Goal: Task Accomplishment & Management: Complete application form

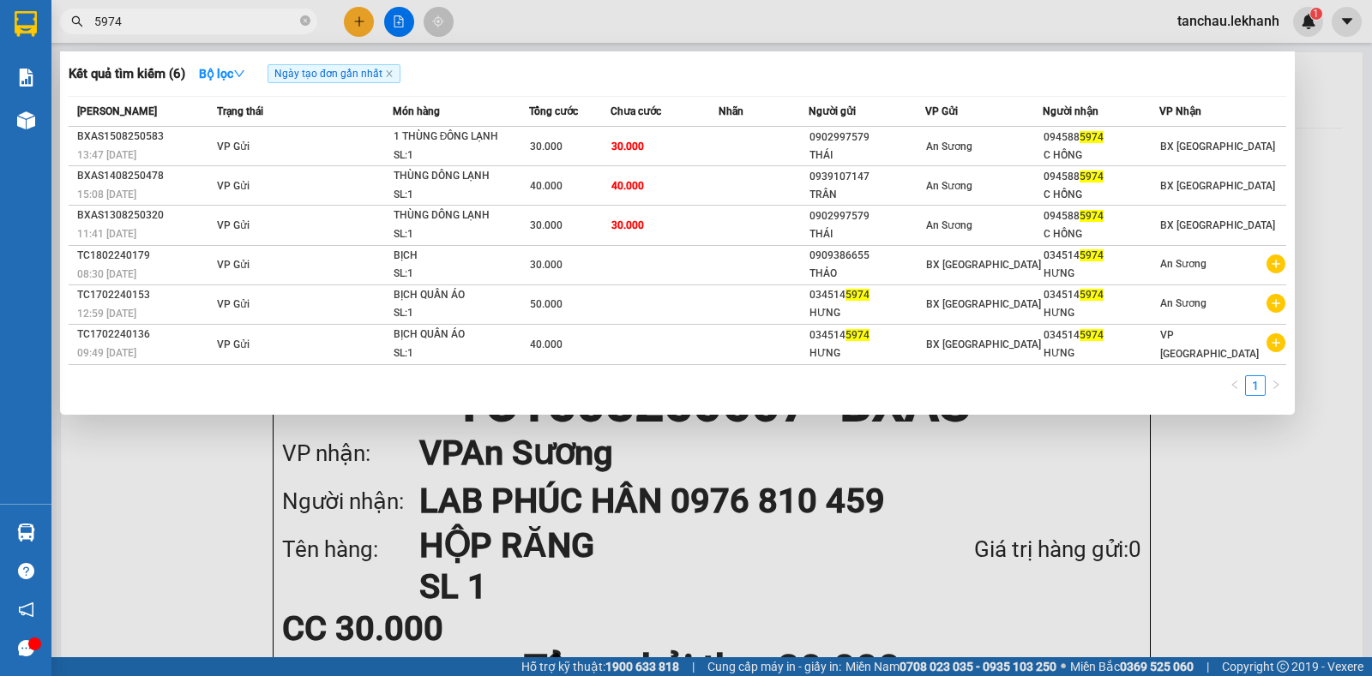
click at [364, 27] on div at bounding box center [686, 338] width 1372 height 676
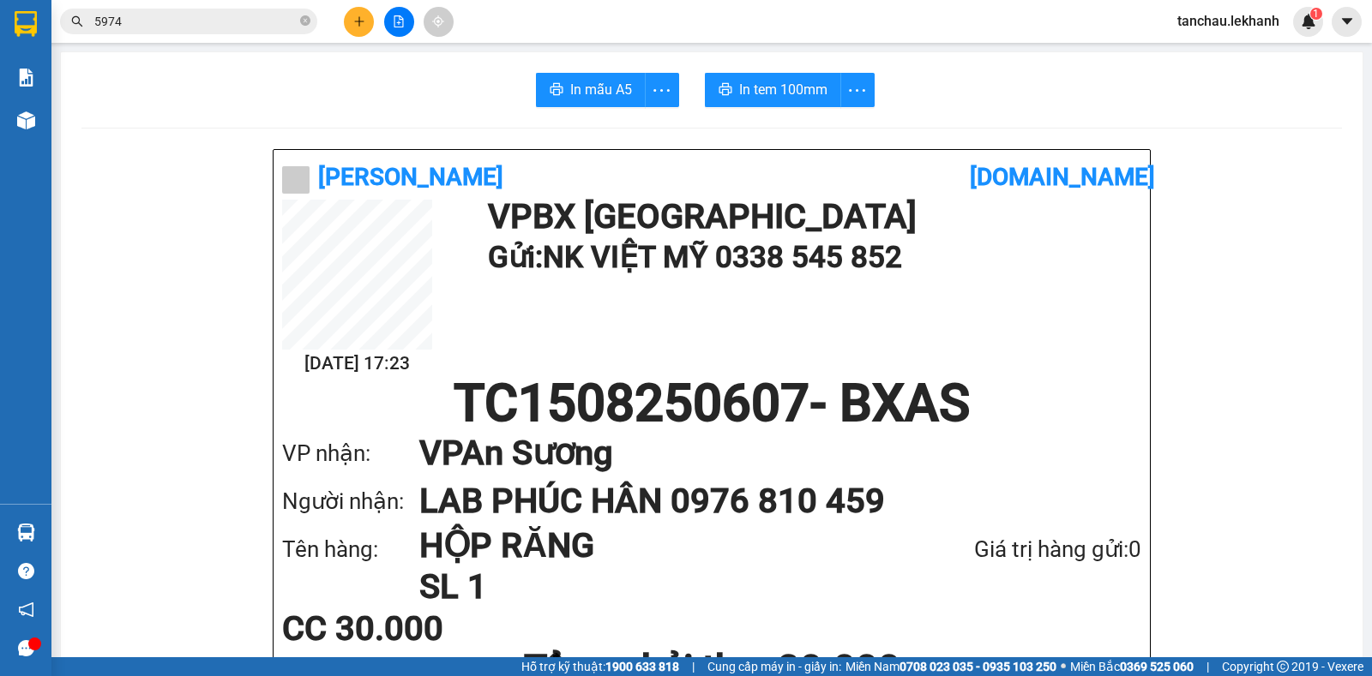
click at [360, 26] on icon "plus" at bounding box center [359, 21] width 12 height 12
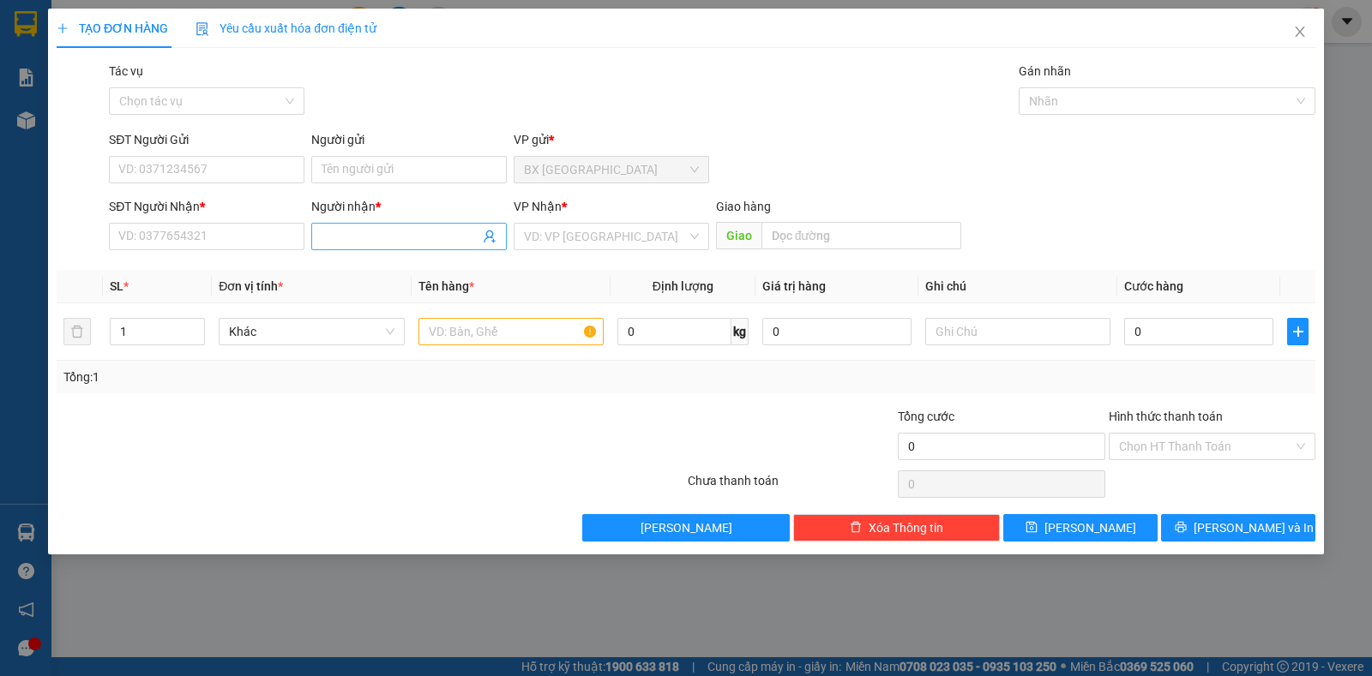
click at [380, 233] on input "Người nhận *" at bounding box center [401, 236] width 158 height 19
click at [223, 233] on input "SĐT Người Nhận *" at bounding box center [206, 236] width 195 height 27
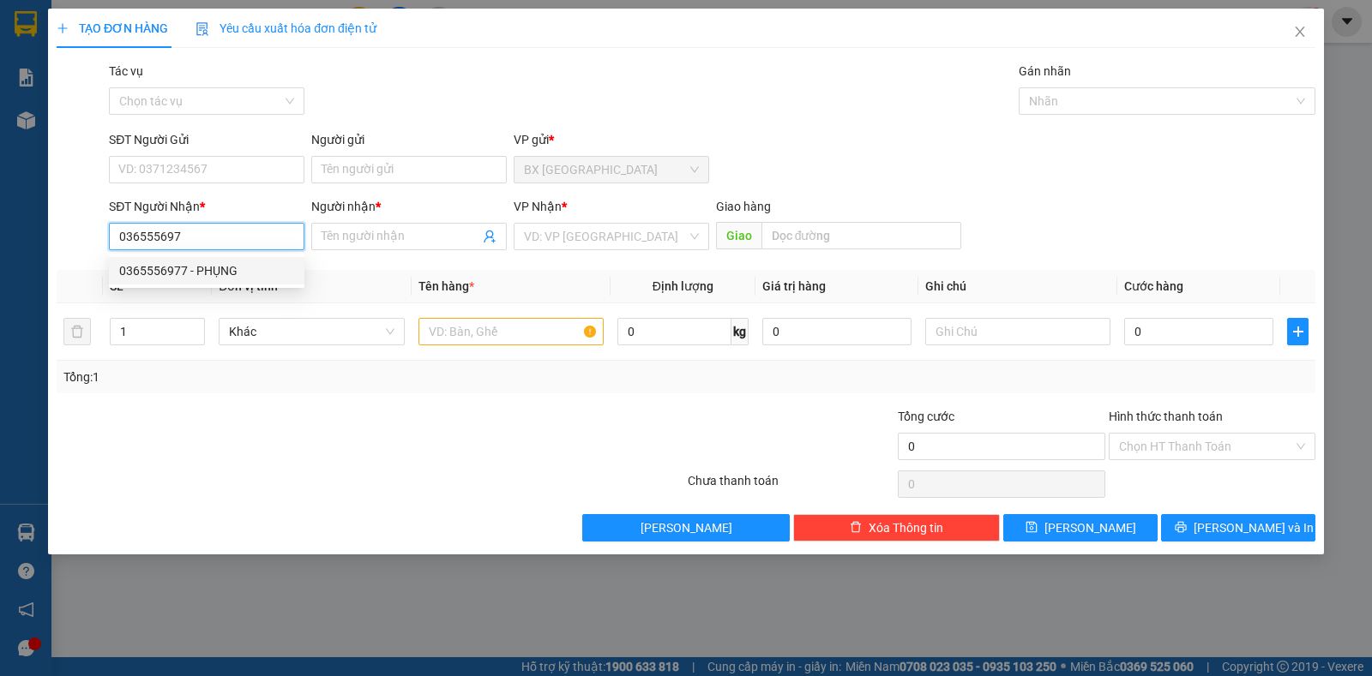
drag, startPoint x: 197, startPoint y: 274, endPoint x: 213, endPoint y: 253, distance: 26.4
click at [197, 272] on div "0365556977 - PHỤNG" at bounding box center [206, 270] width 175 height 19
type input "0365556977"
type input "PHỤNG"
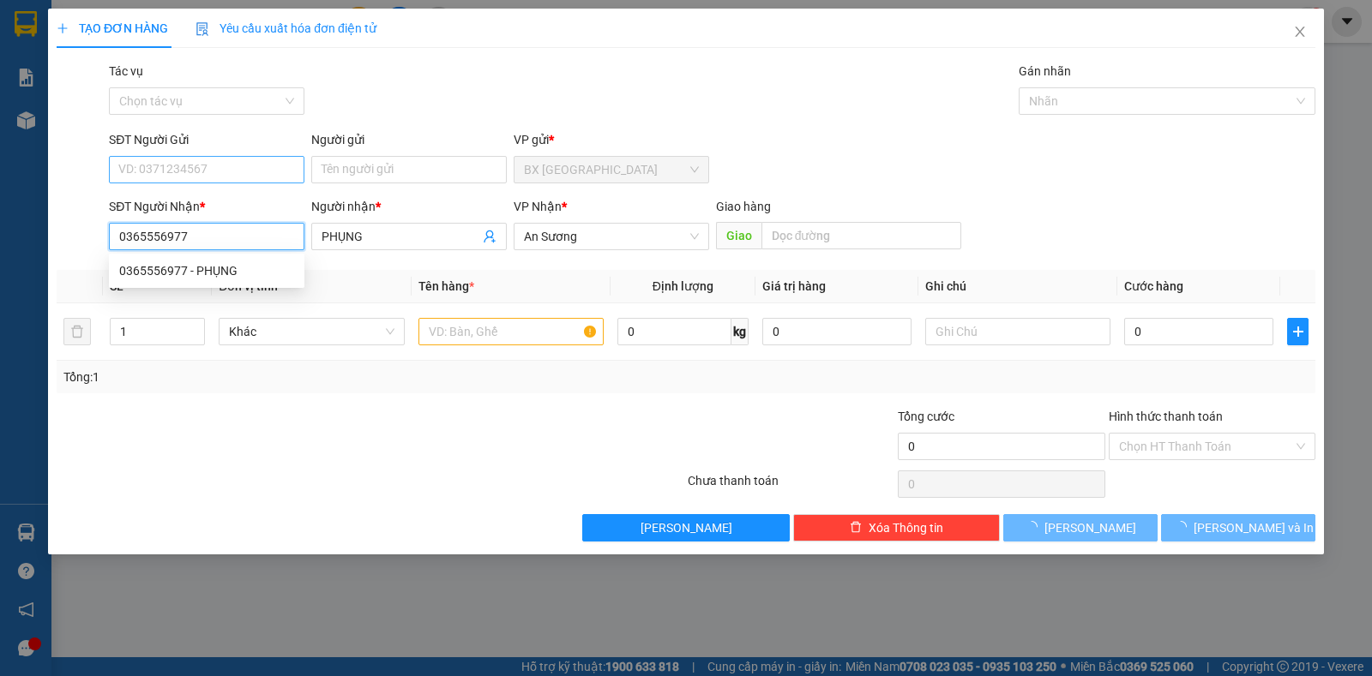
type input "30.000"
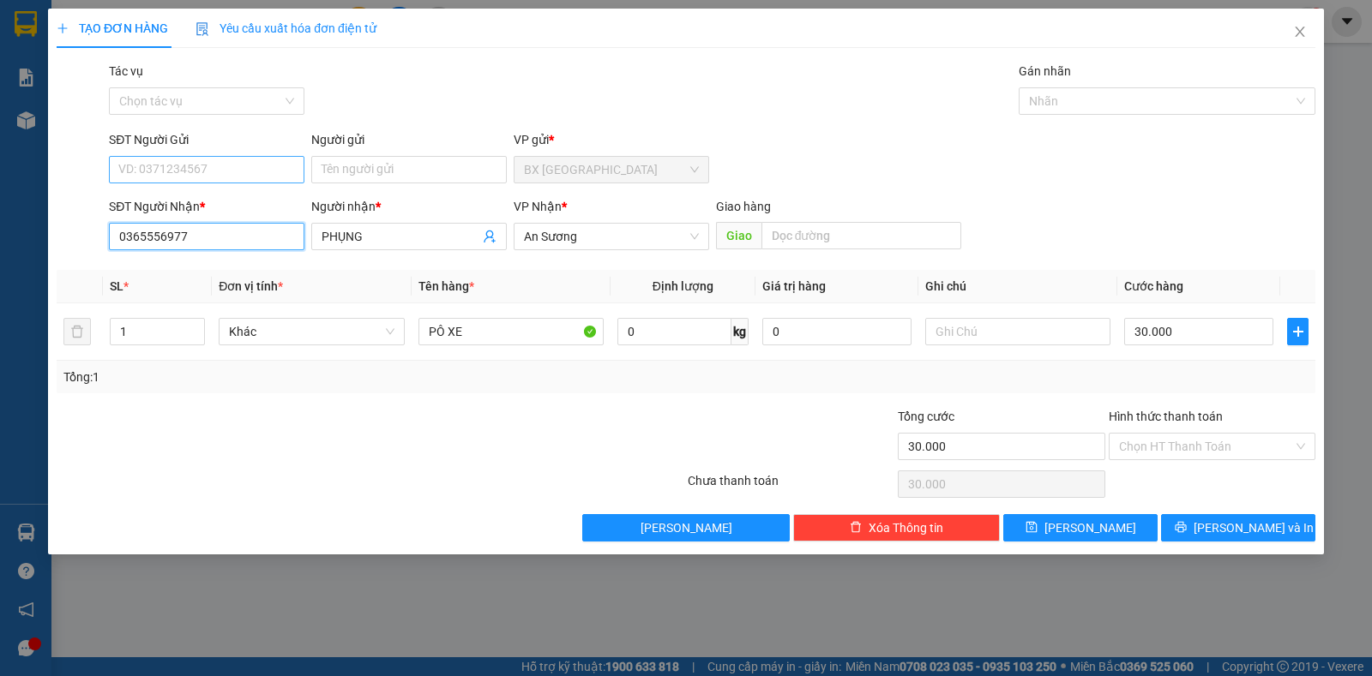
type input "0365556977"
click at [214, 172] on input "SĐT Người Gửi" at bounding box center [206, 169] width 195 height 27
click at [220, 206] on div "0898944201 - bi" at bounding box center [206, 204] width 175 height 19
type input "0898944201"
type input "bi"
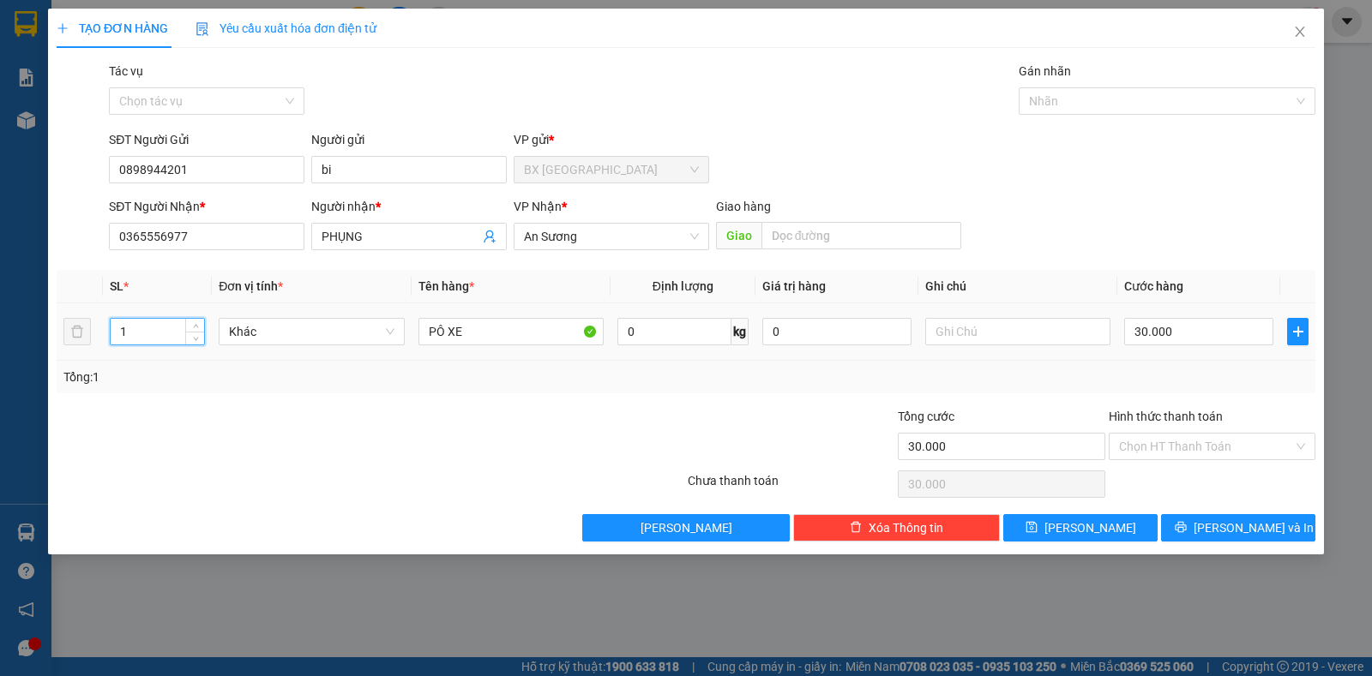
click at [138, 332] on input "1" at bounding box center [157, 332] width 93 height 26
type input "2"
click at [1186, 334] on input "30.000" at bounding box center [1198, 331] width 149 height 27
type input "6"
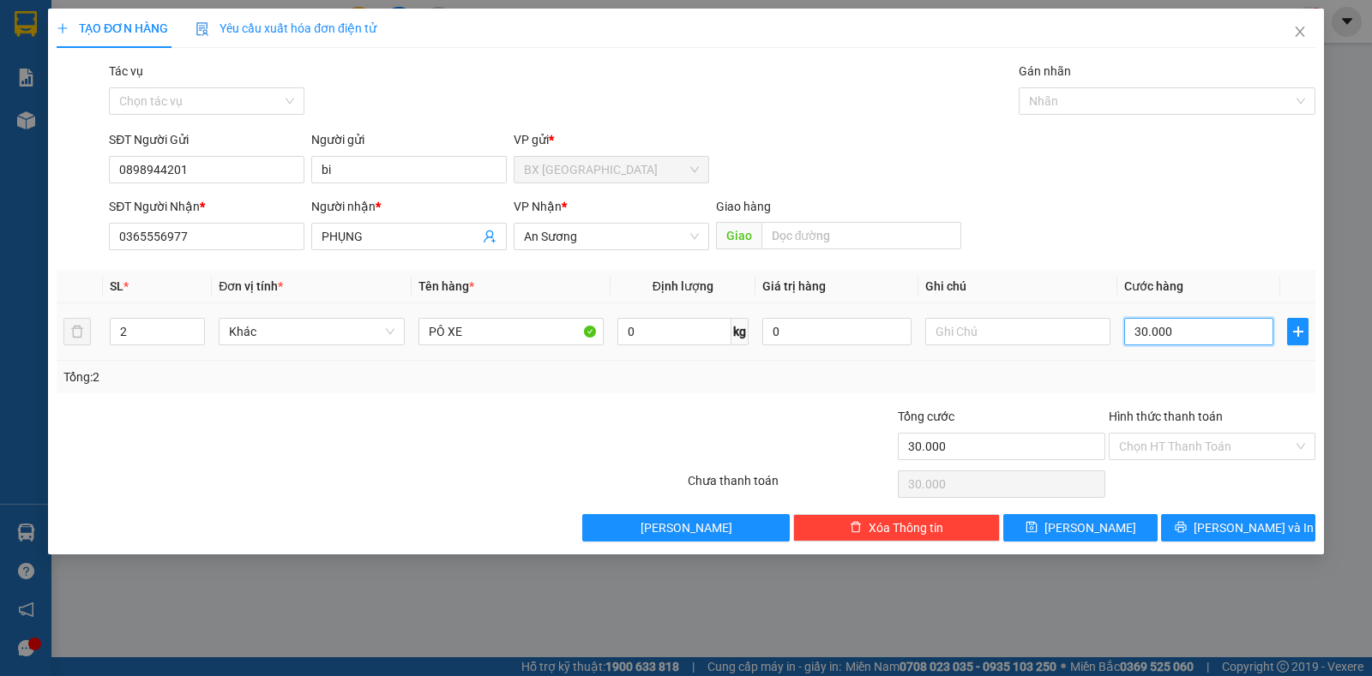
type input "6"
type input "60"
type input "60.000"
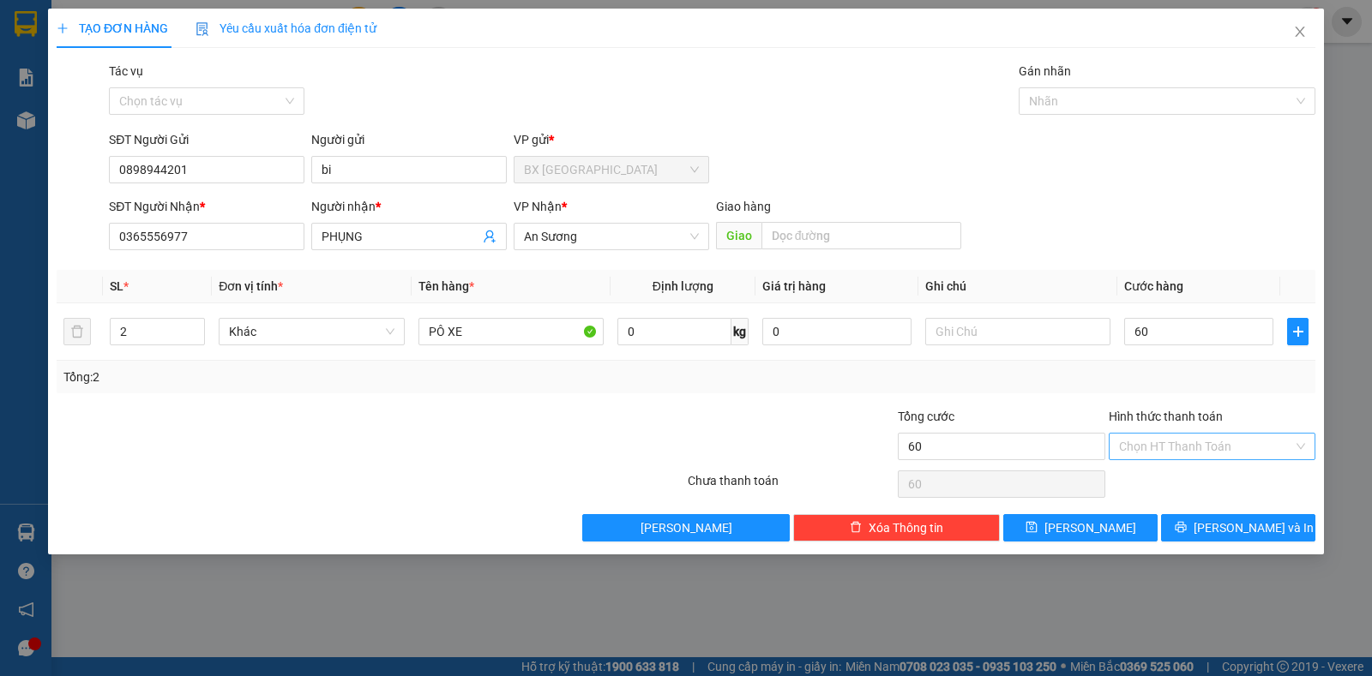
type input "60.000"
click at [1143, 442] on input "Hình thức thanh toán" at bounding box center [1206, 447] width 174 height 26
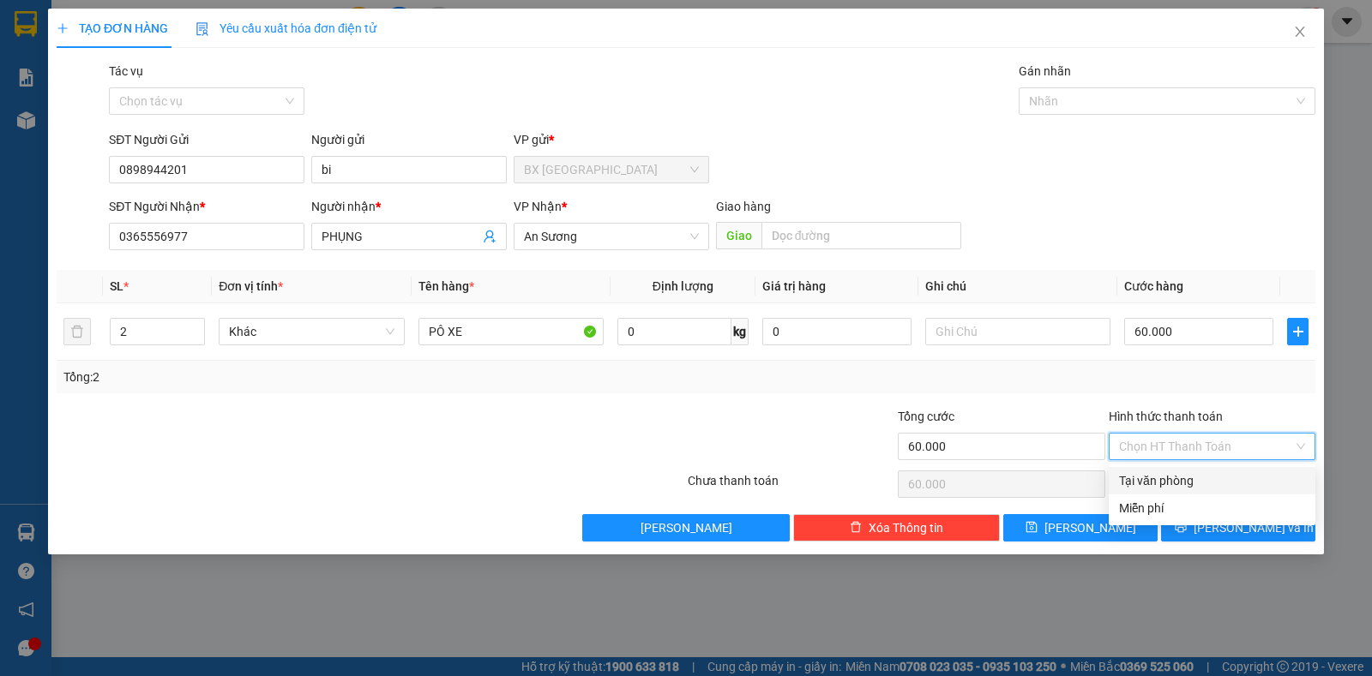
click at [1182, 477] on div "Tại văn phòng" at bounding box center [1212, 481] width 186 height 19
type input "0"
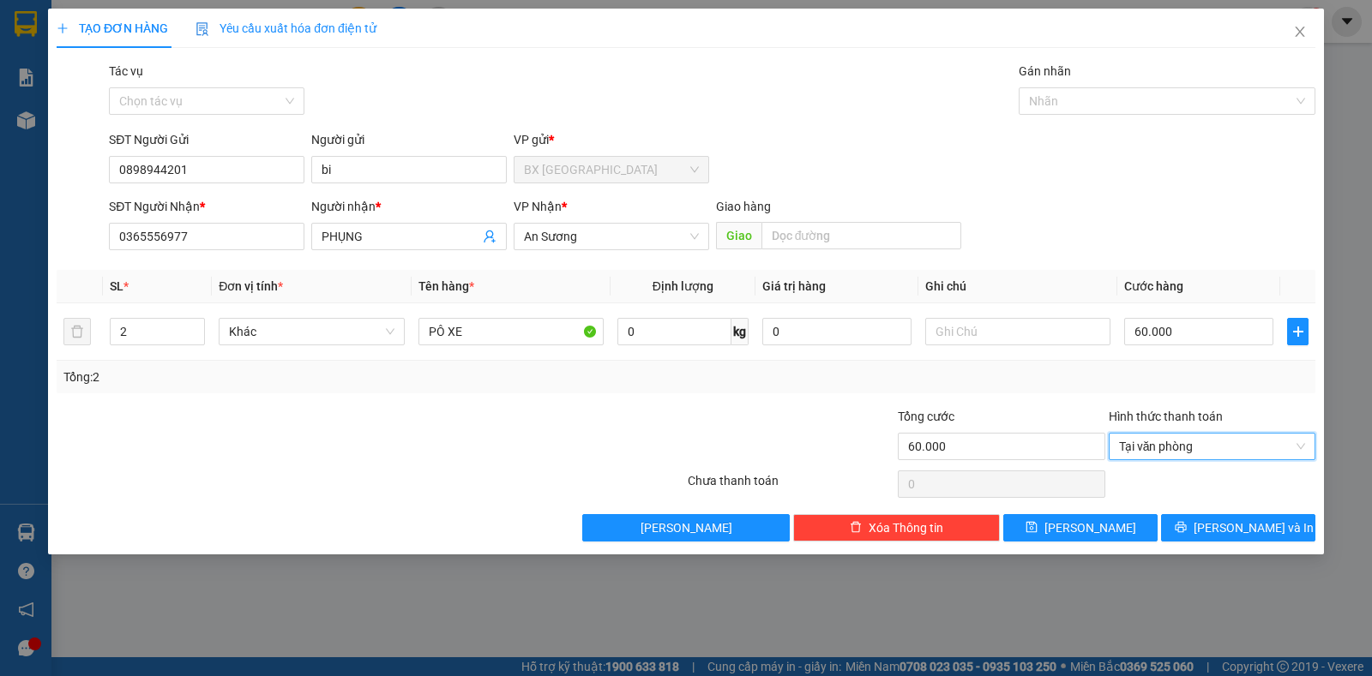
click at [1195, 511] on div "Transit Pickup Surcharge Ids Transit Deliver Surcharge Ids Transit Deliver Surc…" at bounding box center [686, 302] width 1259 height 480
click at [1201, 529] on button "[PERSON_NAME] và In" at bounding box center [1238, 527] width 154 height 27
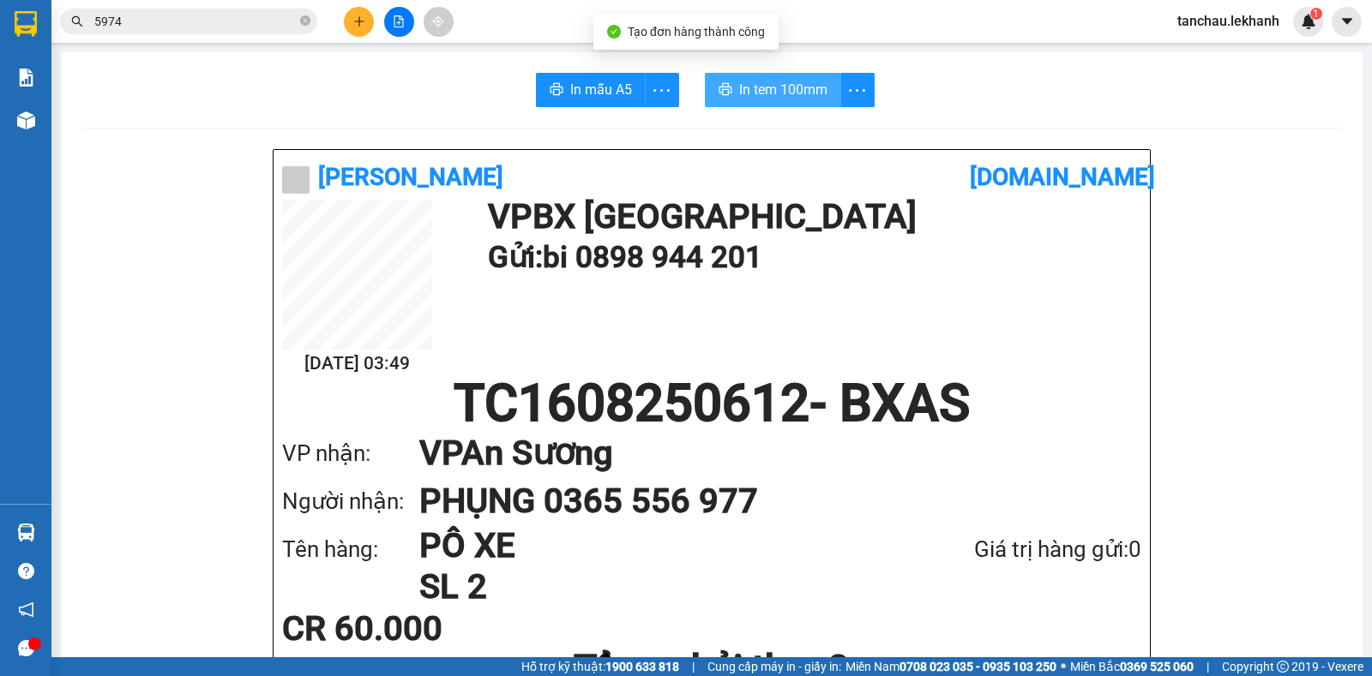
click at [802, 84] on span "In tem 100mm" at bounding box center [783, 89] width 88 height 21
drag, startPoint x: 775, startPoint y: 81, endPoint x: 769, endPoint y: 92, distance: 12.7
click at [774, 82] on button "In tem 100mm" at bounding box center [773, 90] width 136 height 34
